Goal: Task Accomplishment & Management: Manage account settings

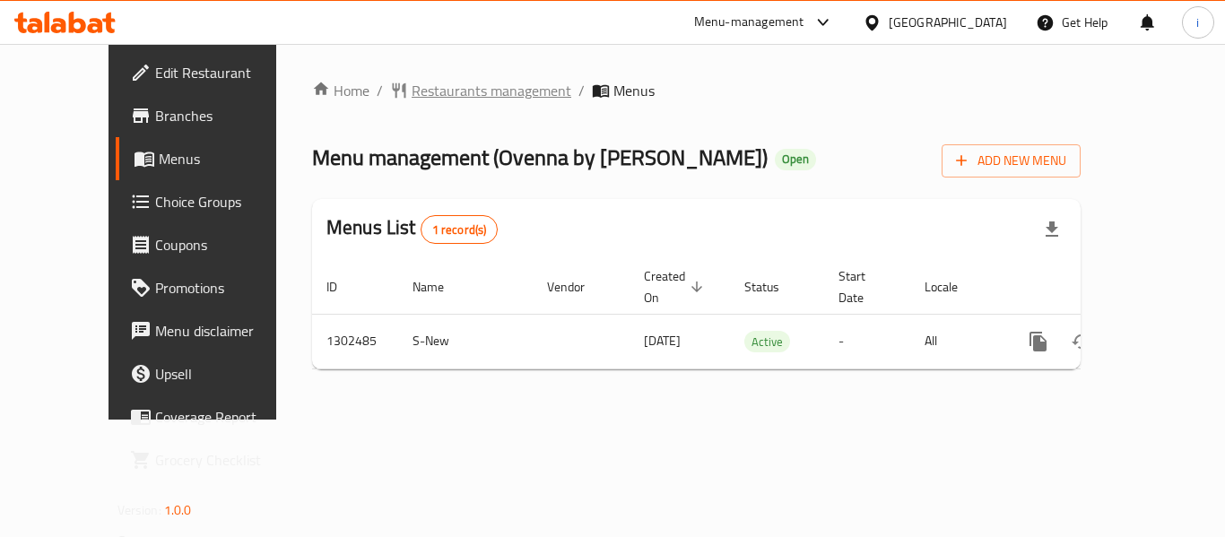
click at [412, 86] on span "Restaurants management" at bounding box center [492, 91] width 160 height 22
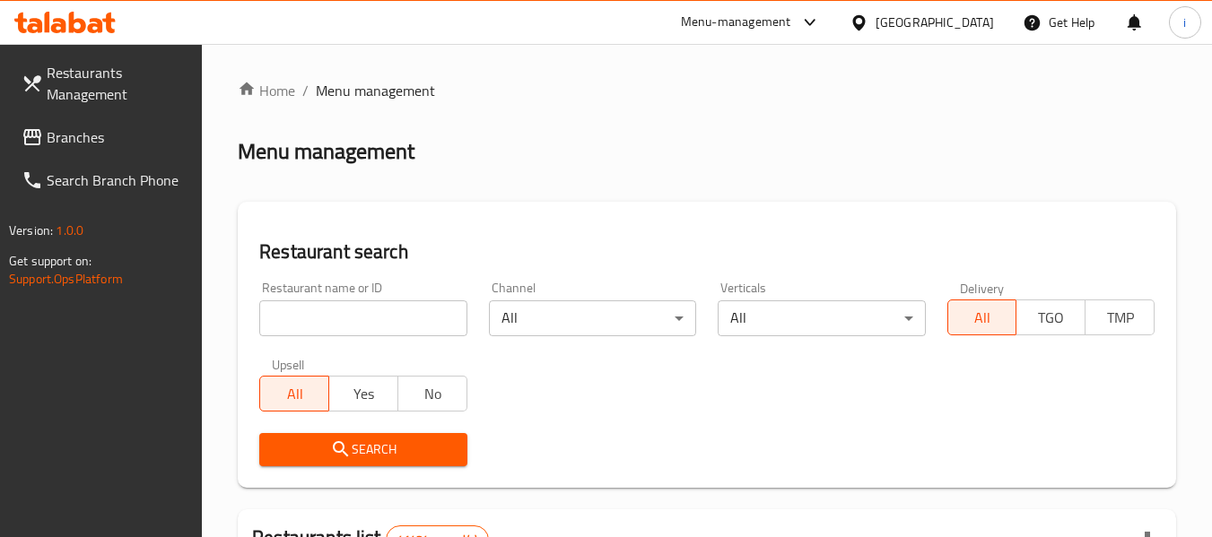
click at [91, 131] on span "Branches" at bounding box center [118, 137] width 142 height 22
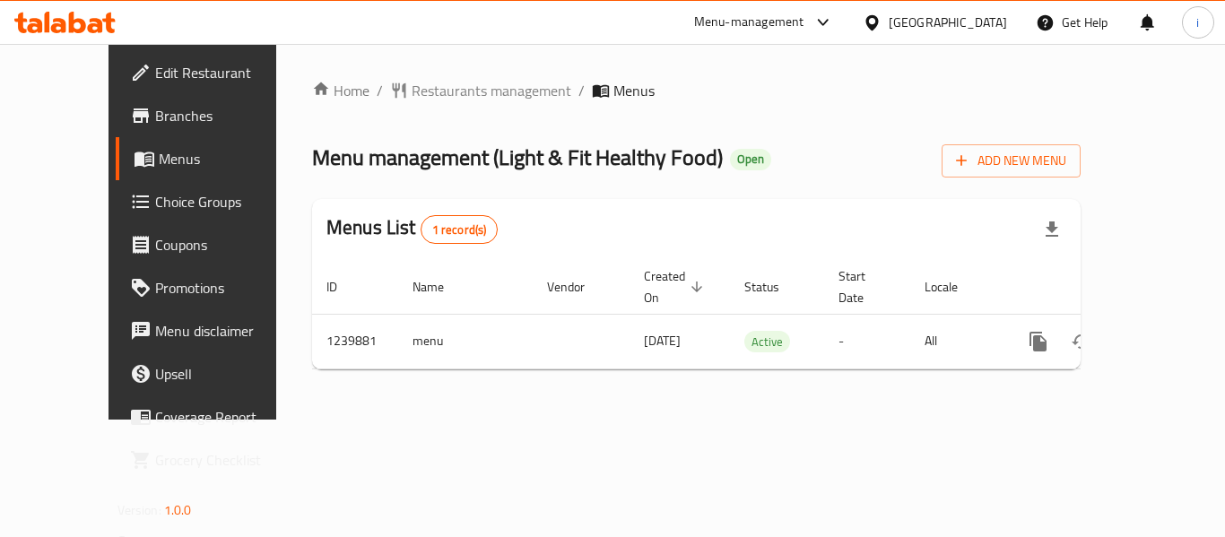
click at [155, 205] on span "Choice Groups" at bounding box center [227, 202] width 144 height 22
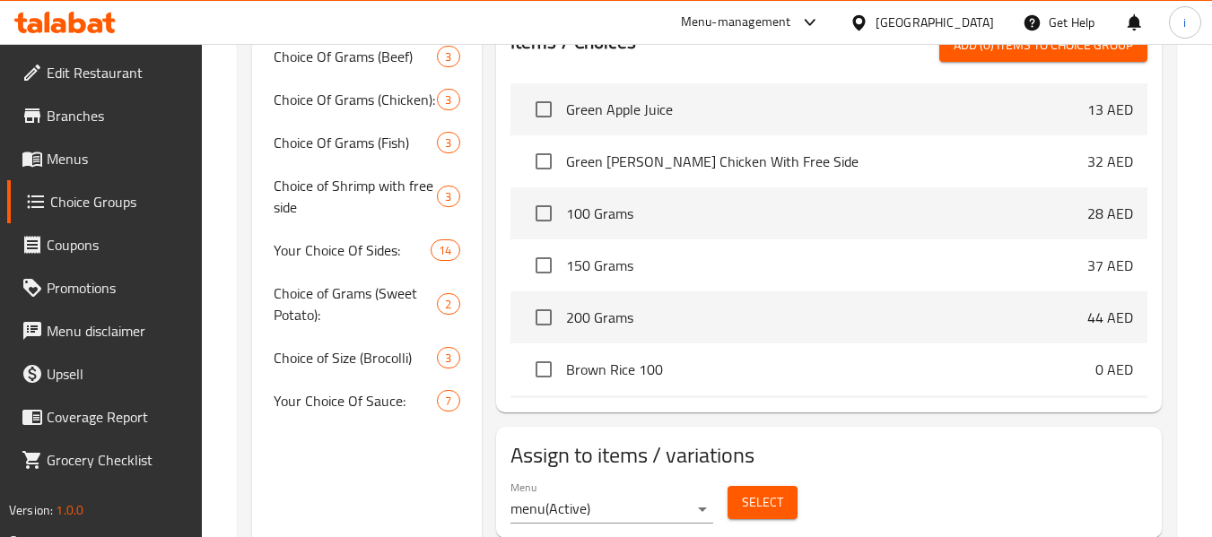
scroll to position [957, 0]
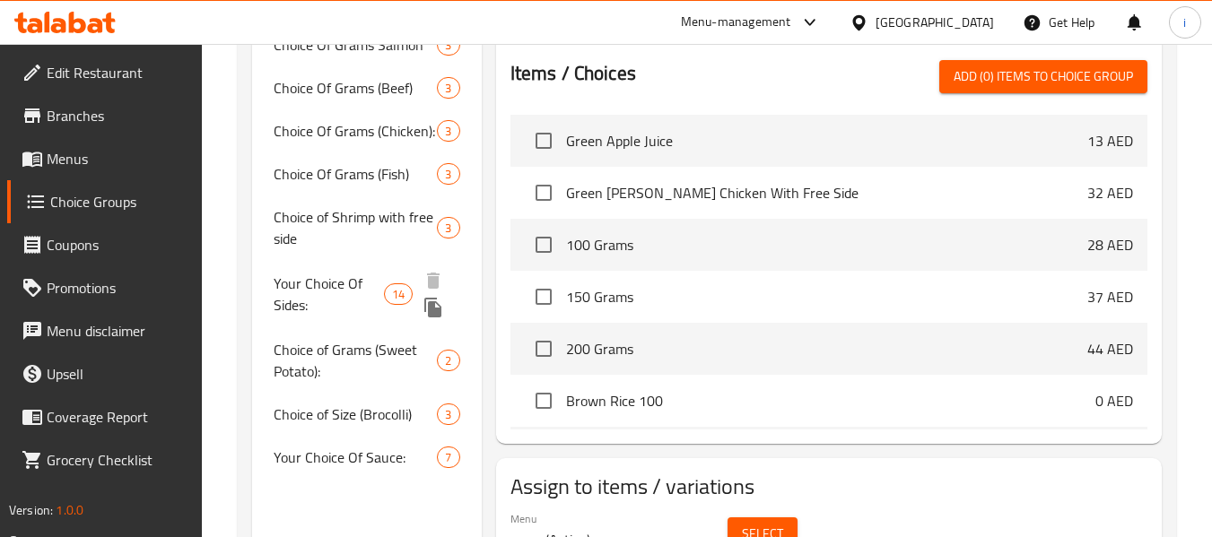
drag, startPoint x: 351, startPoint y: 268, endPoint x: 373, endPoint y: 478, distance: 211.1
click at [351, 273] on span "Your Choice Of Sides:" at bounding box center [329, 294] width 110 height 43
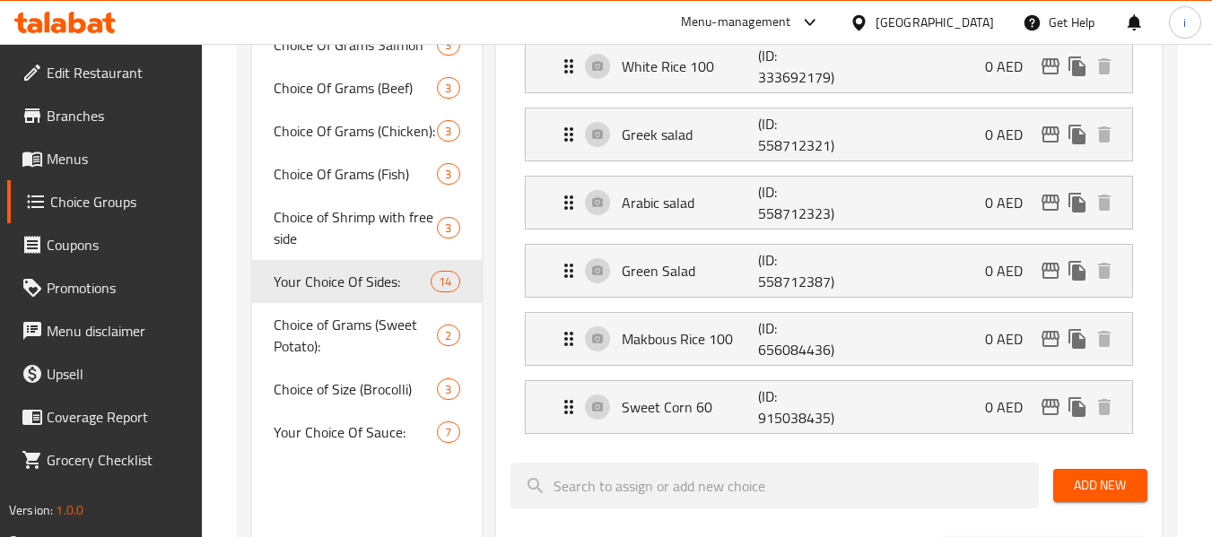
type input "Your Choice Of Sides:"
type input "إختيارك من الجوانب:"
type input "2"
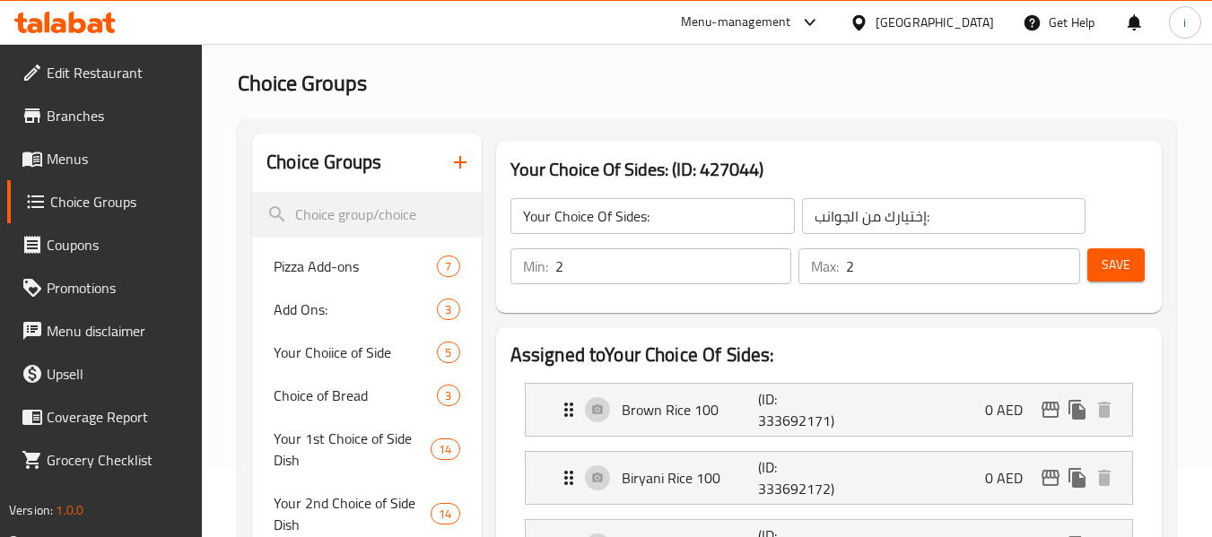
scroll to position [0, 0]
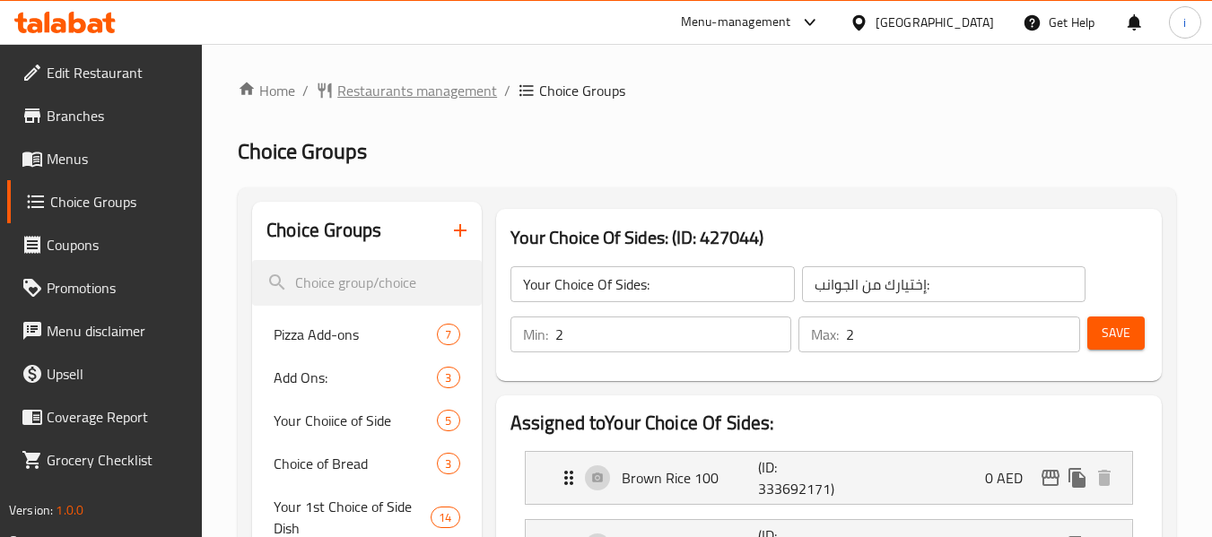
click at [402, 98] on span "Restaurants management" at bounding box center [417, 91] width 160 height 22
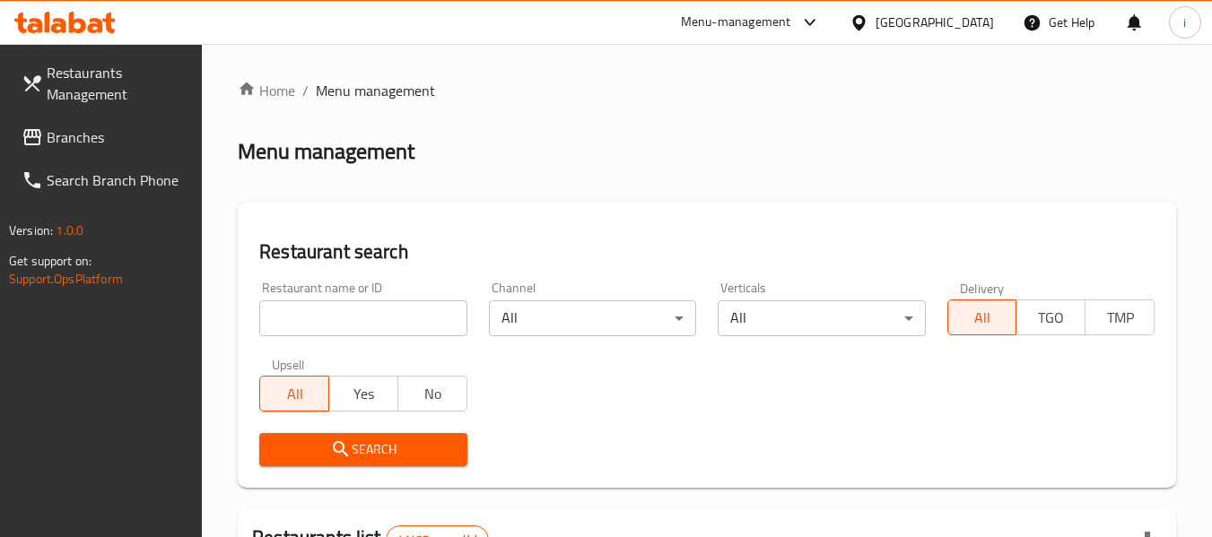
click at [69, 141] on span "Branches" at bounding box center [118, 137] width 142 height 22
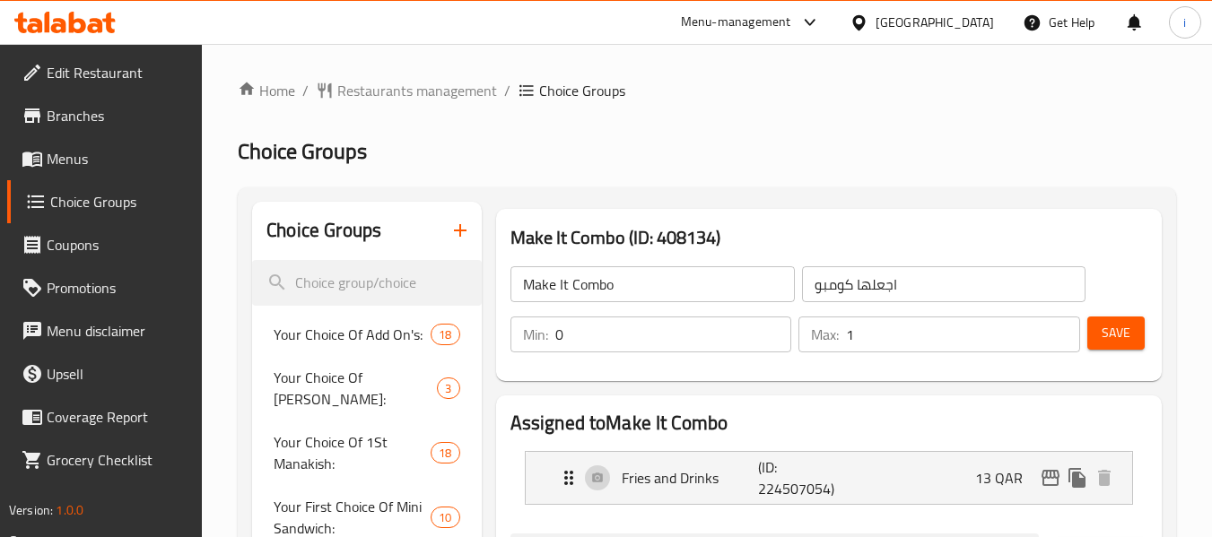
click at [93, 74] on span "Edit Restaurant" at bounding box center [118, 73] width 142 height 22
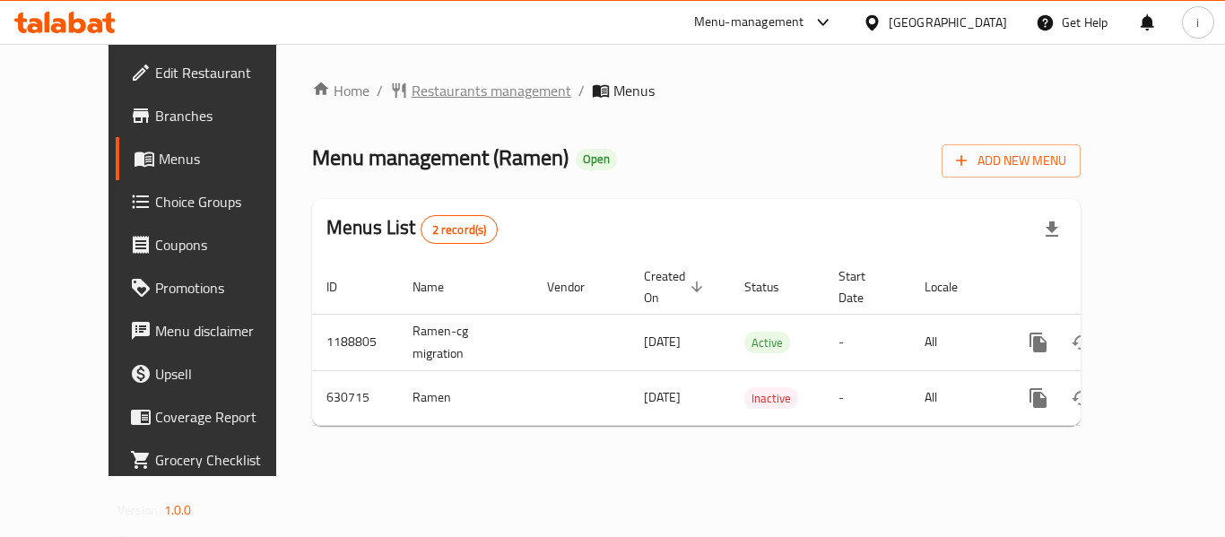
click at [412, 92] on span "Restaurants management" at bounding box center [492, 91] width 160 height 22
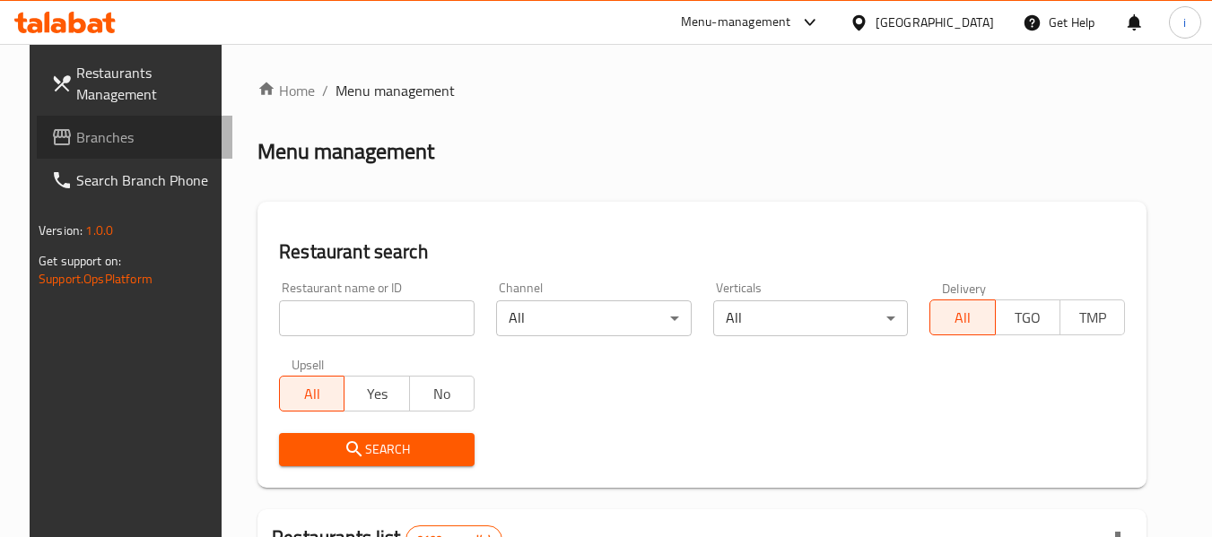
click at [91, 142] on span "Branches" at bounding box center [147, 137] width 142 height 22
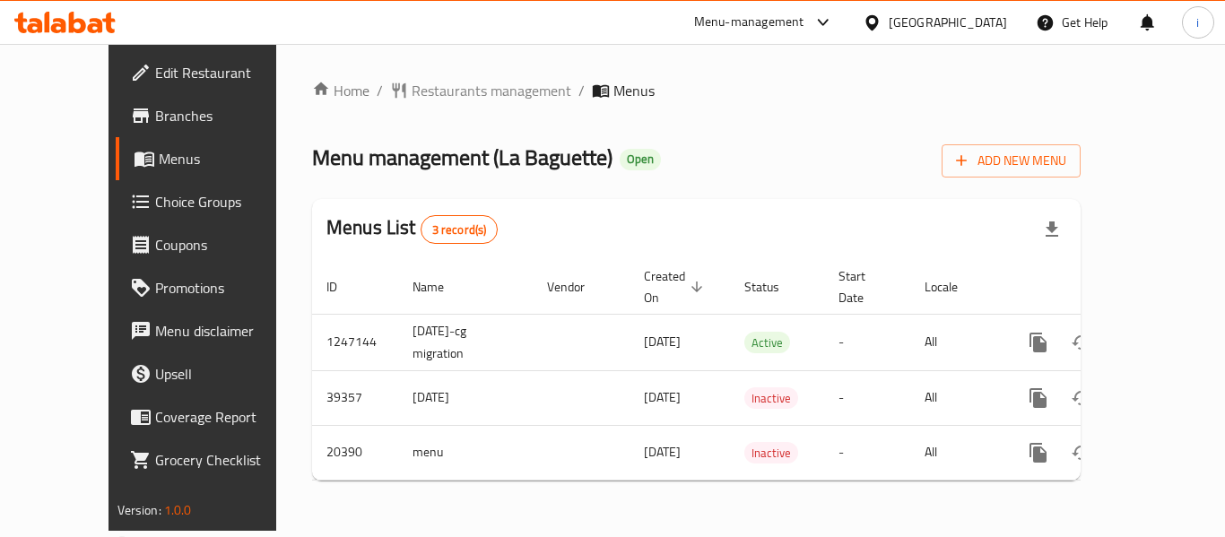
click at [805, 22] on div "Menu-management" at bounding box center [749, 23] width 110 height 22
click at [420, 91] on span "Restaurants management" at bounding box center [492, 91] width 160 height 22
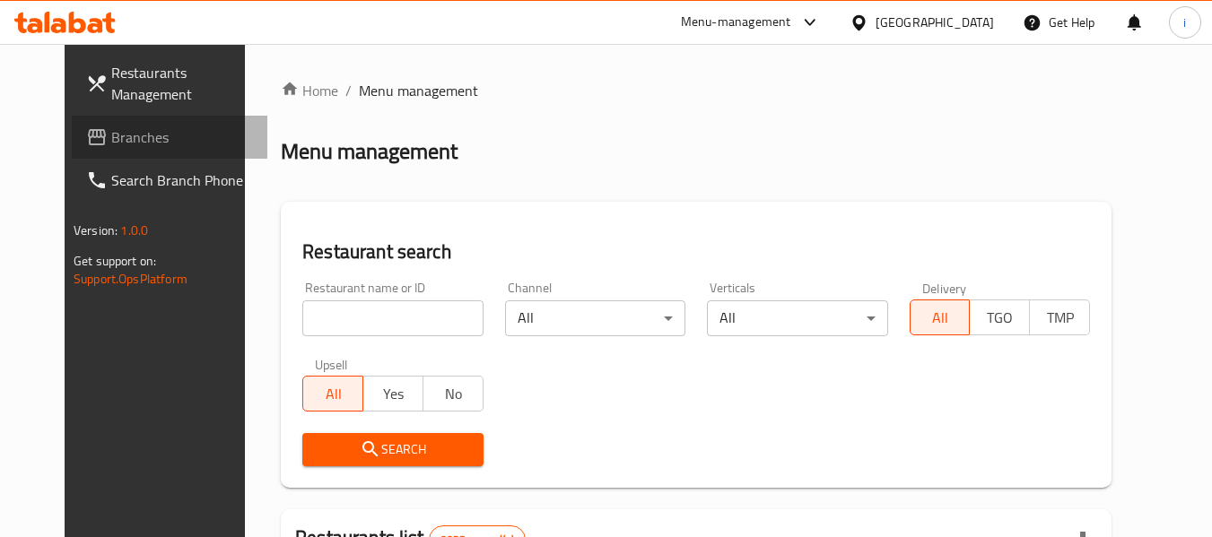
click at [111, 143] on span "Branches" at bounding box center [182, 137] width 142 height 22
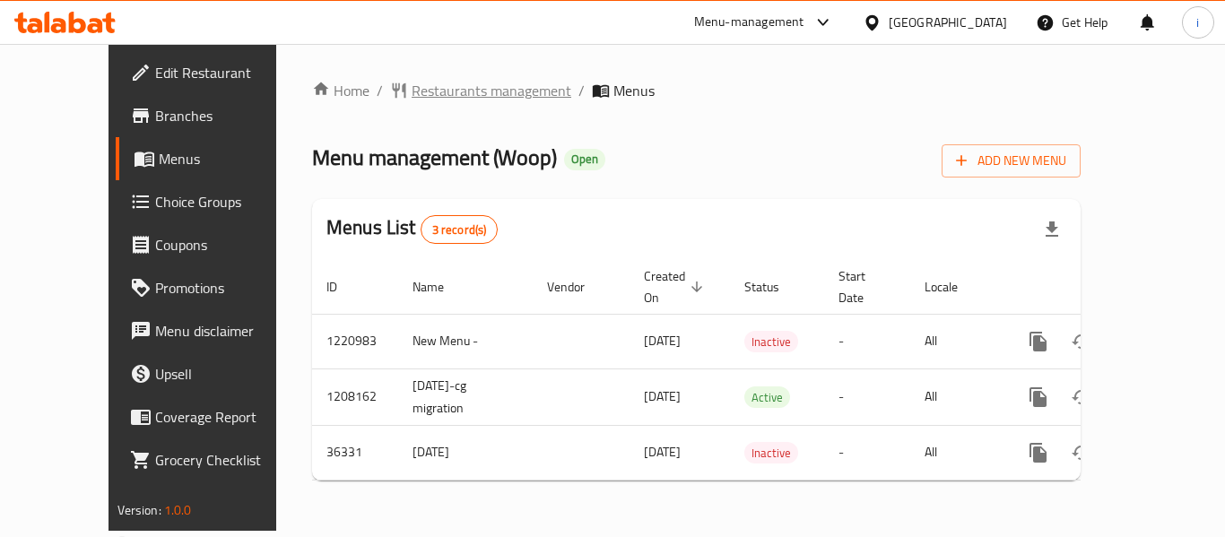
click at [412, 87] on span "Restaurants management" at bounding box center [492, 91] width 160 height 22
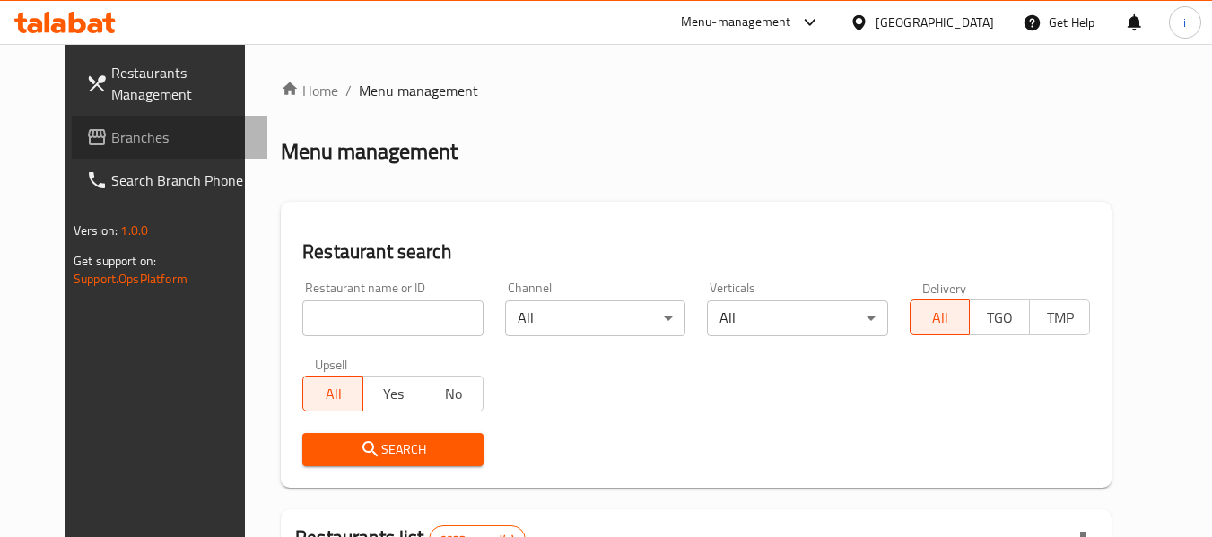
click at [111, 126] on span "Branches" at bounding box center [182, 137] width 142 height 22
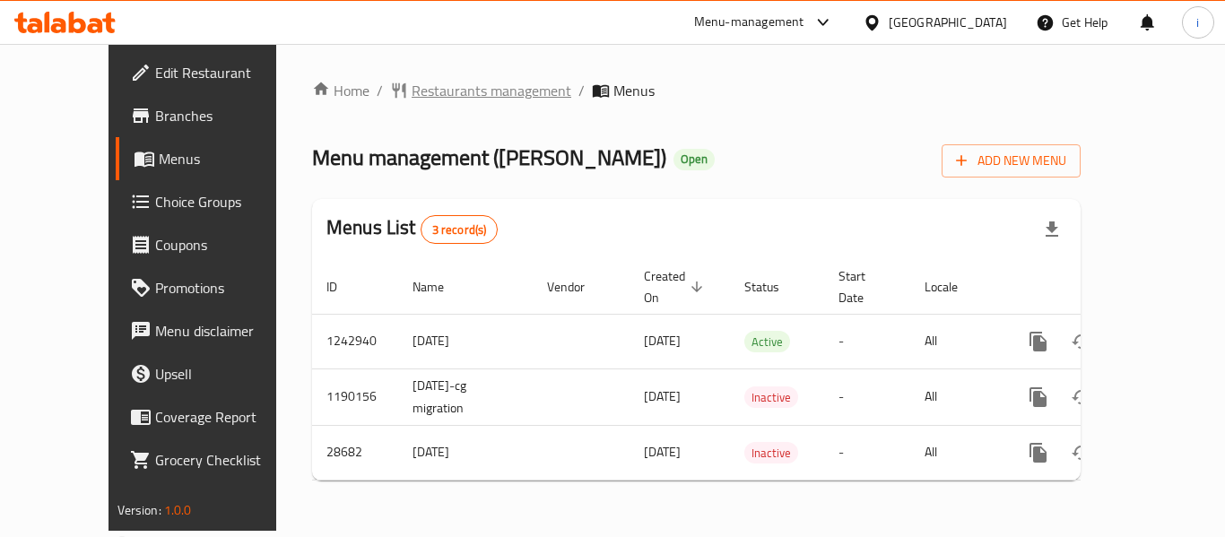
click at [412, 91] on span "Restaurants management" at bounding box center [492, 91] width 160 height 22
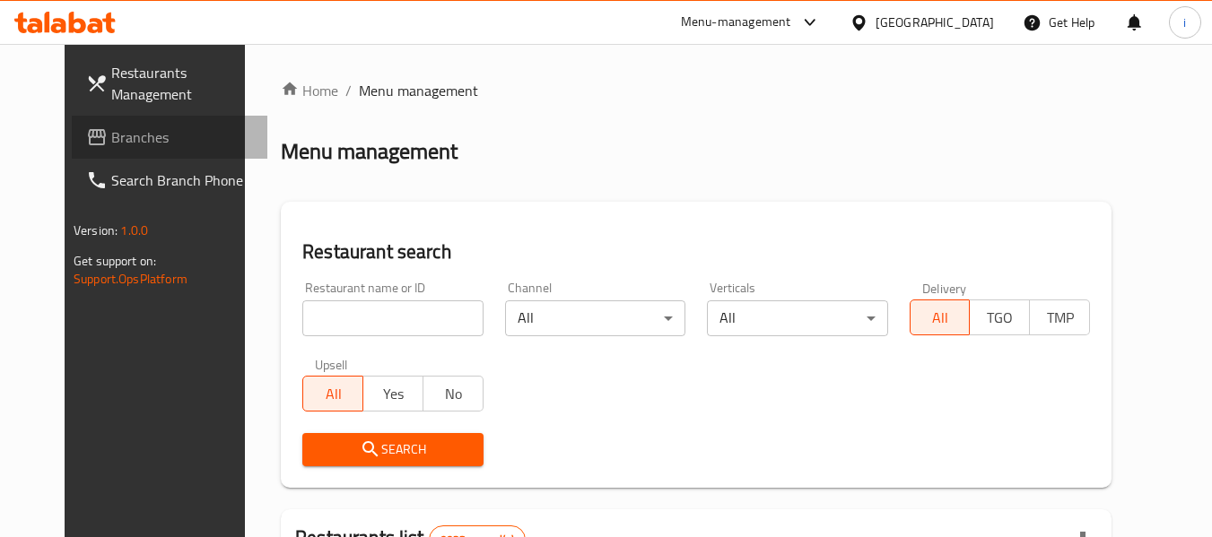
click at [111, 144] on span "Branches" at bounding box center [182, 137] width 142 height 22
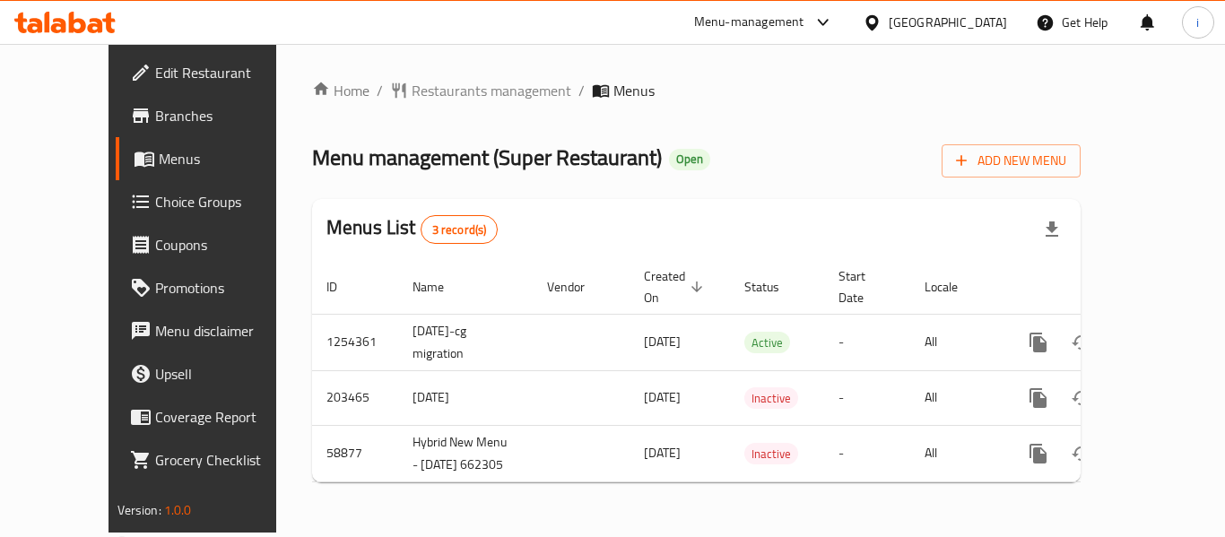
click at [418, 105] on div "Home / Restaurants management / Menus Menu management ( Super Restaurant ) Open…" at bounding box center [696, 288] width 769 height 417
click at [412, 81] on span "Restaurants management" at bounding box center [492, 91] width 160 height 22
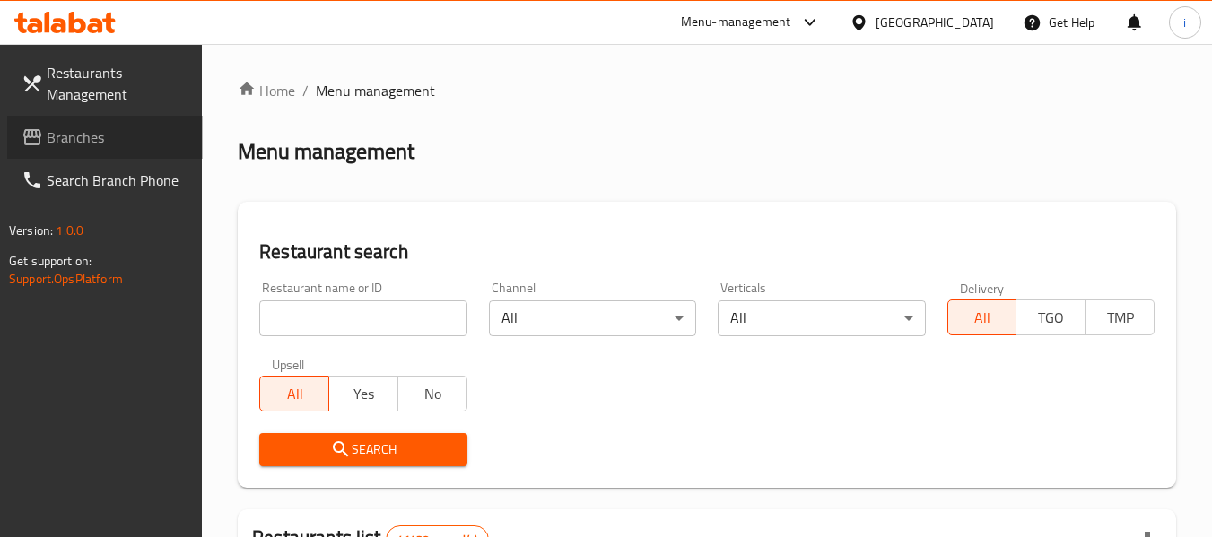
click at [93, 135] on span "Branches" at bounding box center [118, 137] width 142 height 22
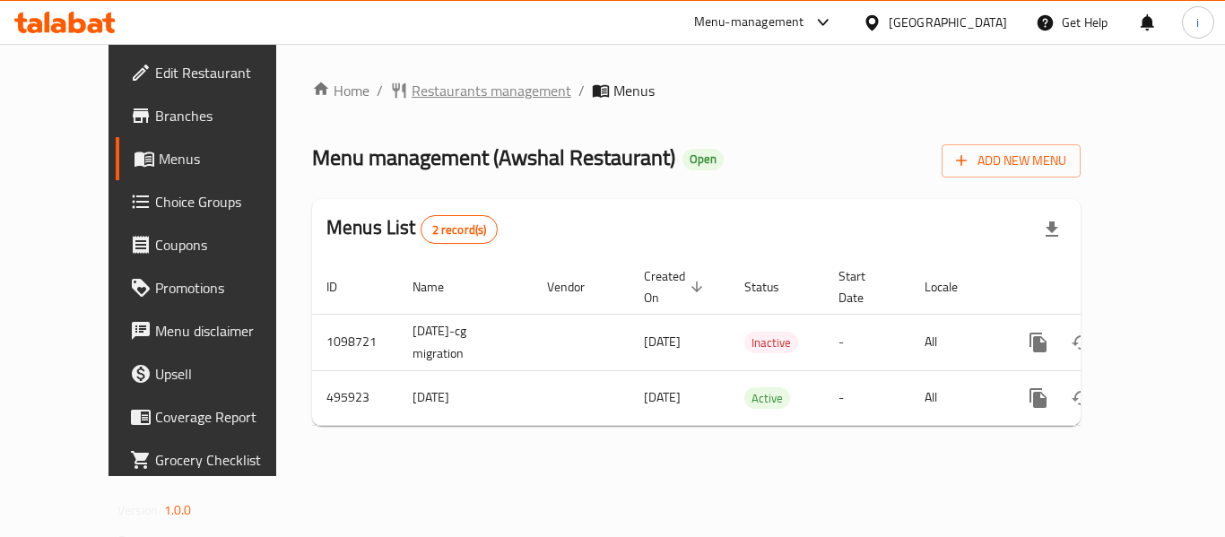
click at [460, 87] on span "Restaurants management" at bounding box center [492, 91] width 160 height 22
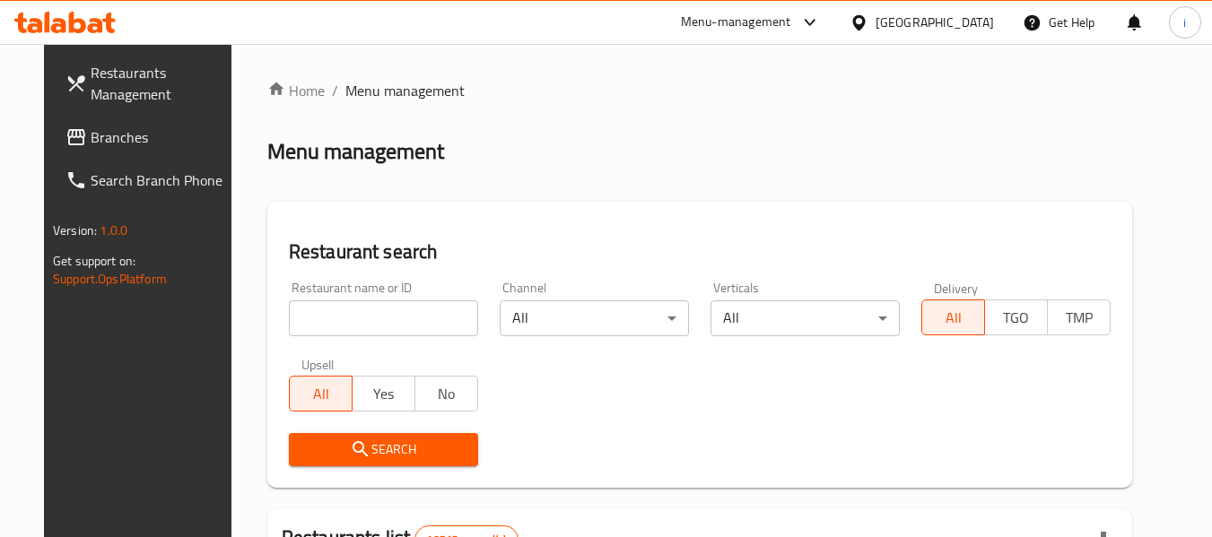
click at [91, 141] on span "Branches" at bounding box center [162, 137] width 142 height 22
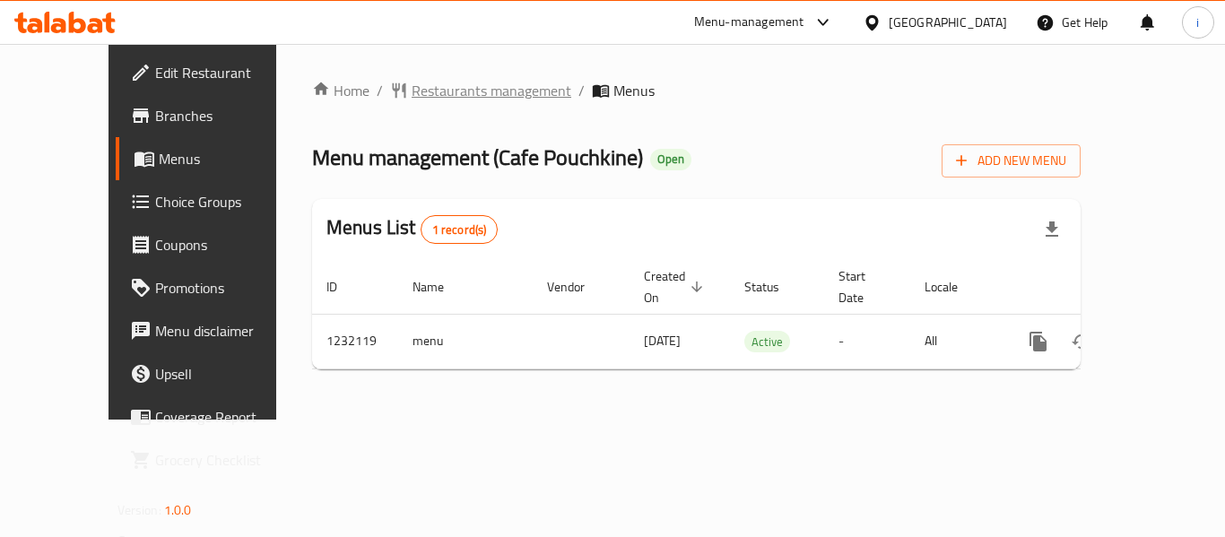
click at [412, 90] on span "Restaurants management" at bounding box center [492, 91] width 160 height 22
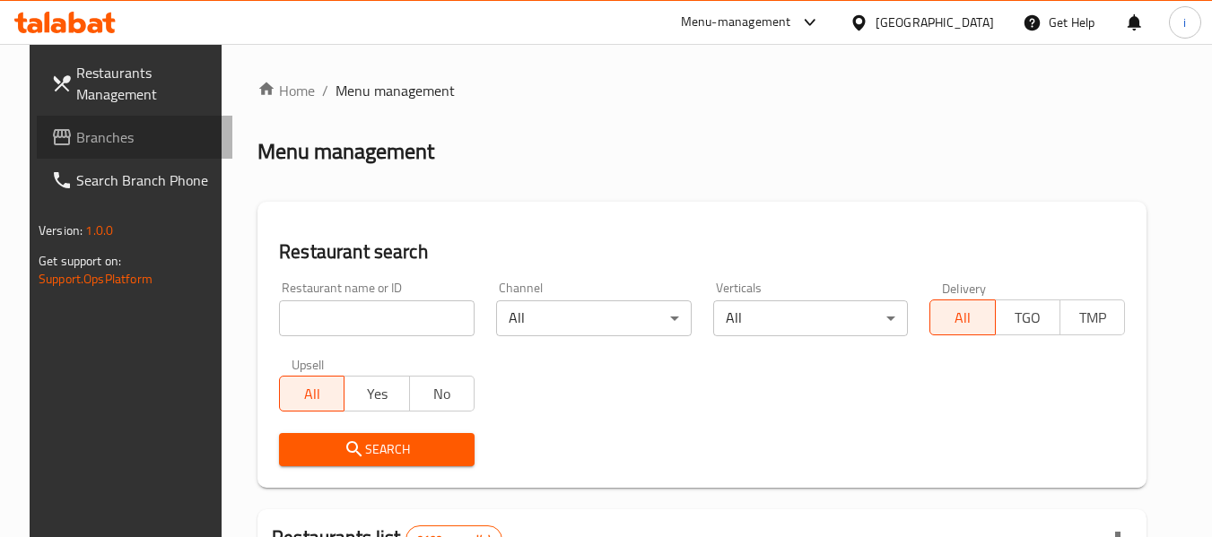
click at [118, 149] on link "Branches" at bounding box center [135, 137] width 196 height 43
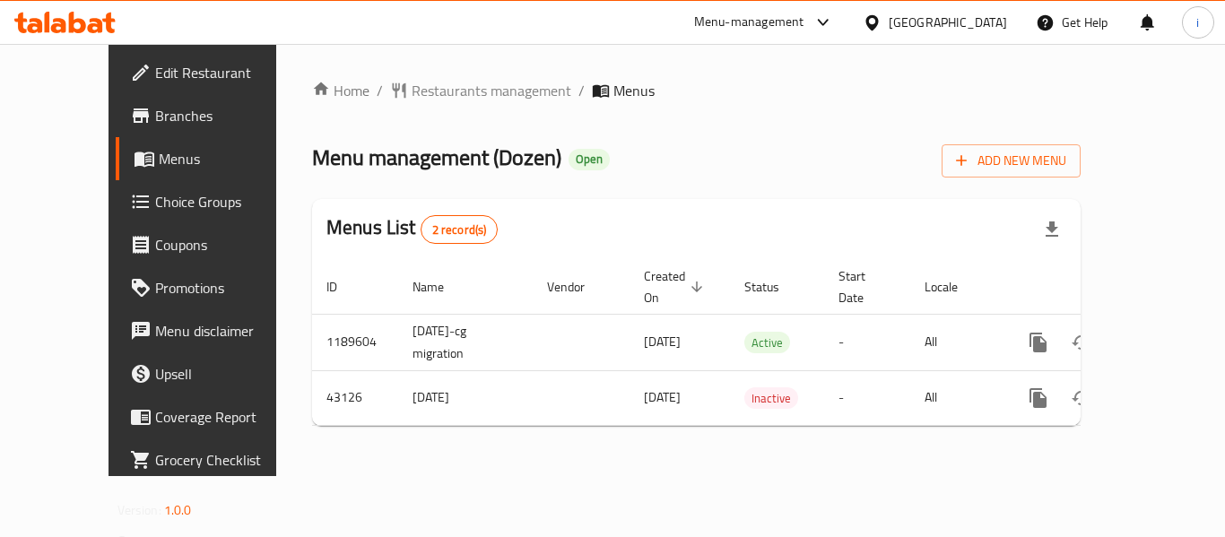
click at [423, 82] on span "Restaurants management" at bounding box center [492, 91] width 160 height 22
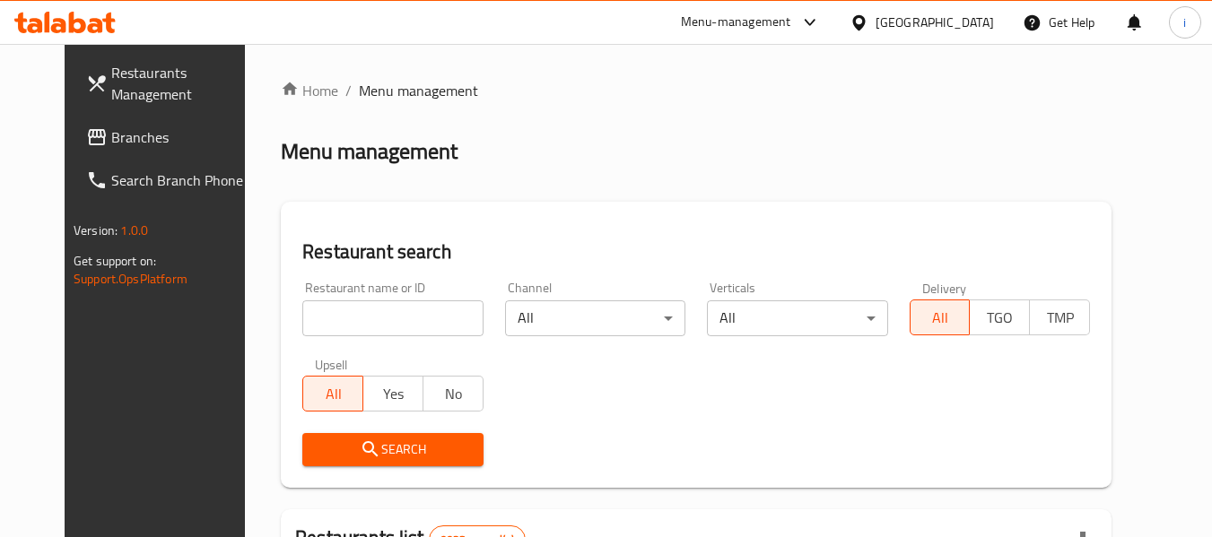
click at [120, 147] on span "Branches" at bounding box center [182, 137] width 142 height 22
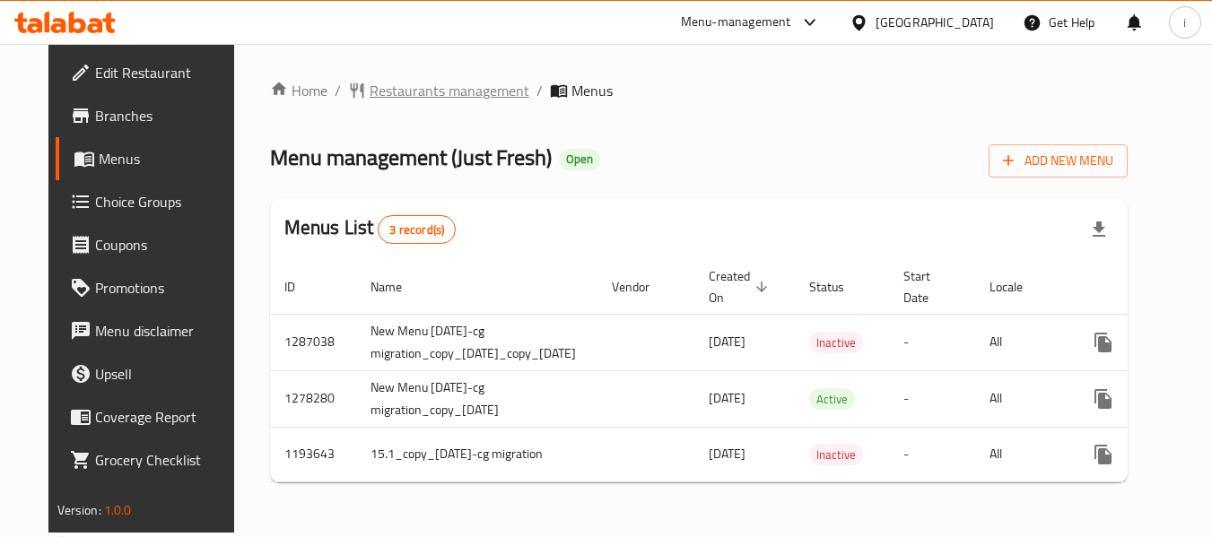
click at [383, 98] on span "Restaurants management" at bounding box center [450, 91] width 160 height 22
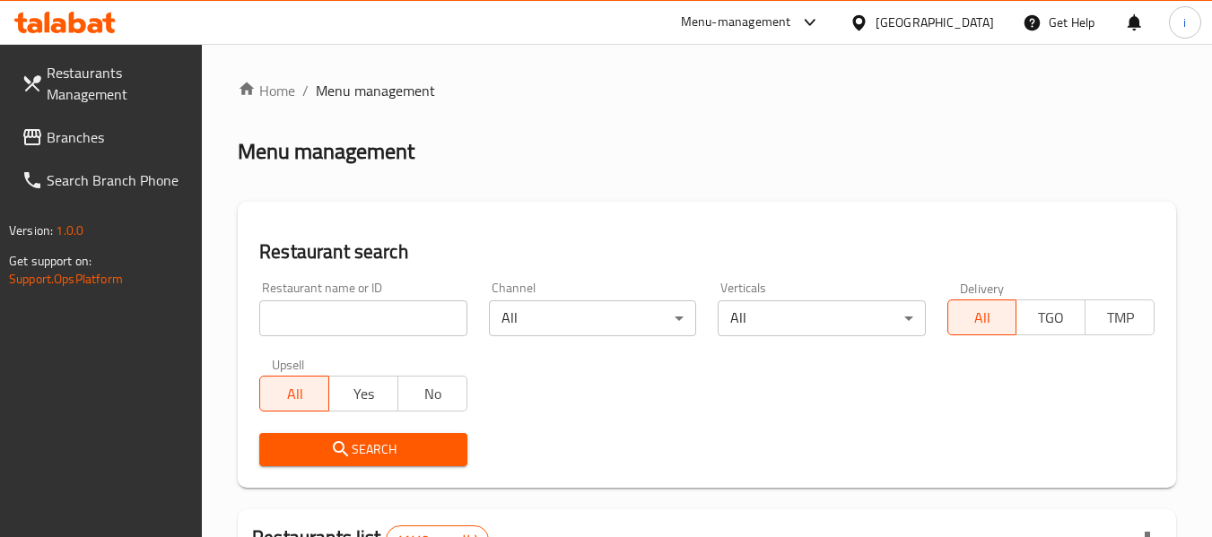
click at [103, 141] on span "Branches" at bounding box center [118, 137] width 142 height 22
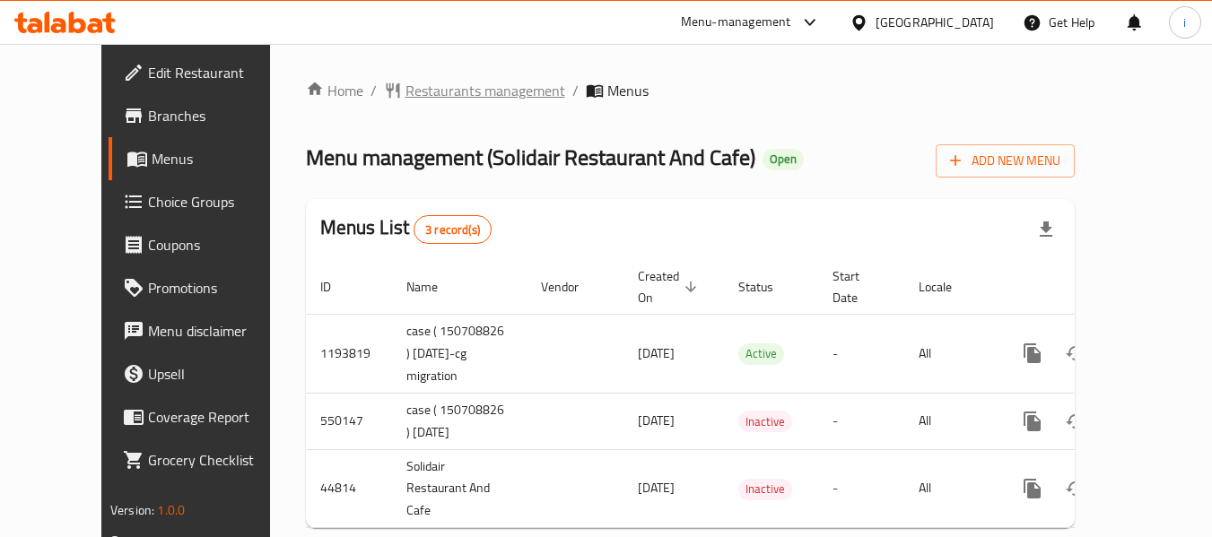
click at [405, 91] on span "Restaurants management" at bounding box center [485, 91] width 160 height 22
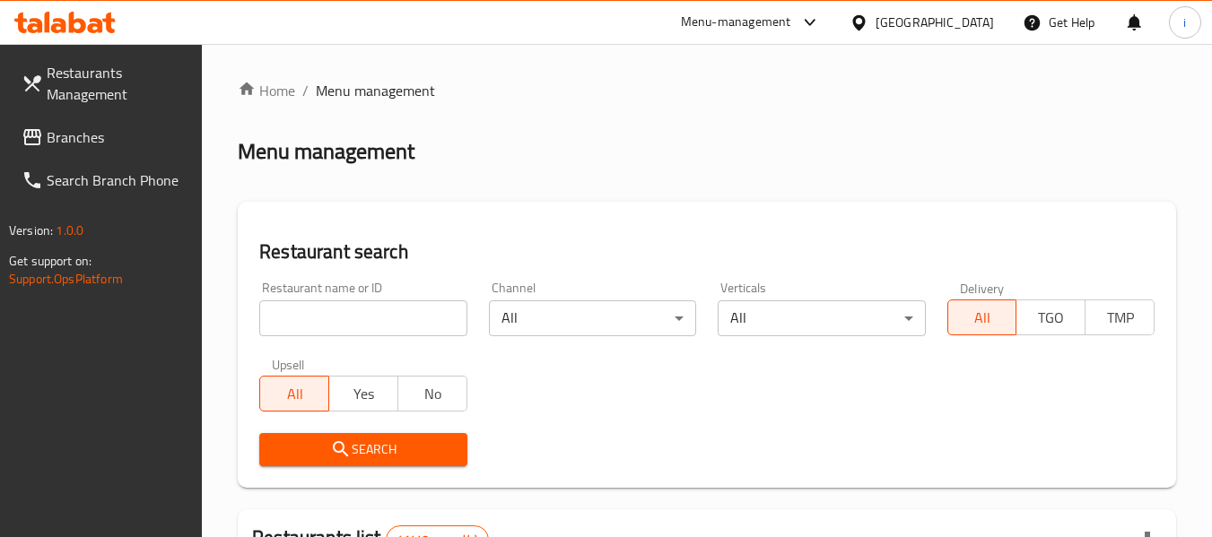
click at [82, 135] on span "Branches" at bounding box center [118, 137] width 142 height 22
